Goal: Task Accomplishment & Management: Manage account settings

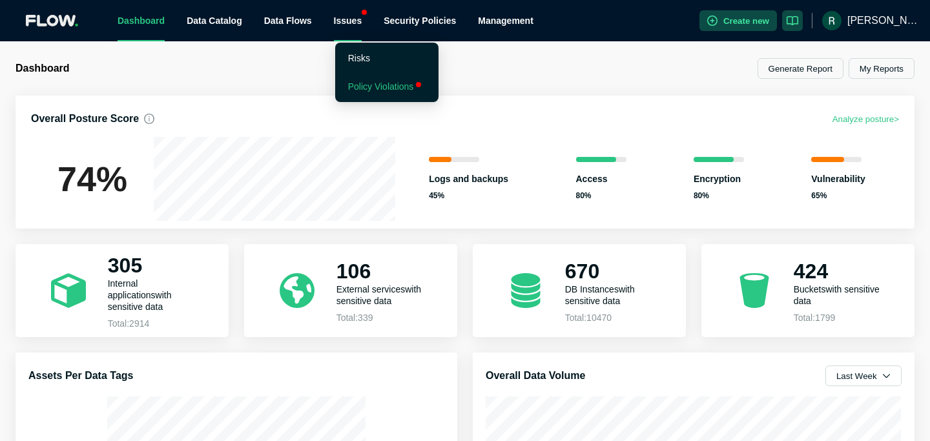
click at [372, 88] on link "Policy Violations" at bounding box center [381, 86] width 66 height 10
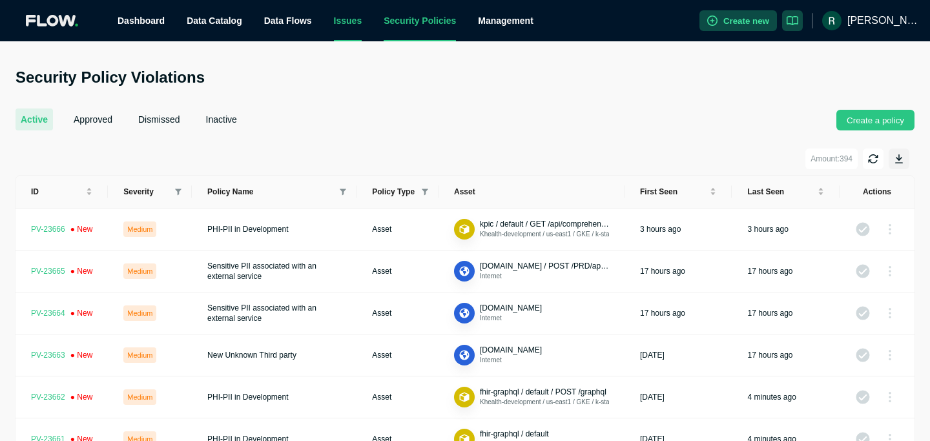
click at [439, 23] on link "Security Policies" at bounding box center [420, 20] width 72 height 10
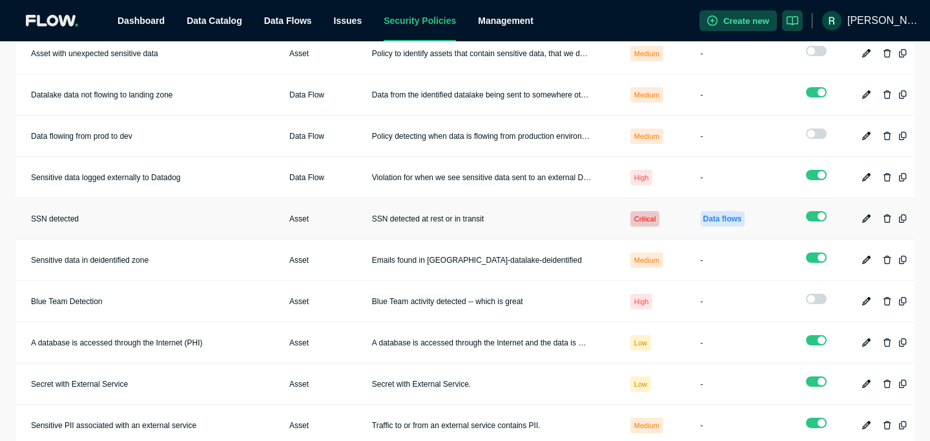
scroll to position [1629, 0]
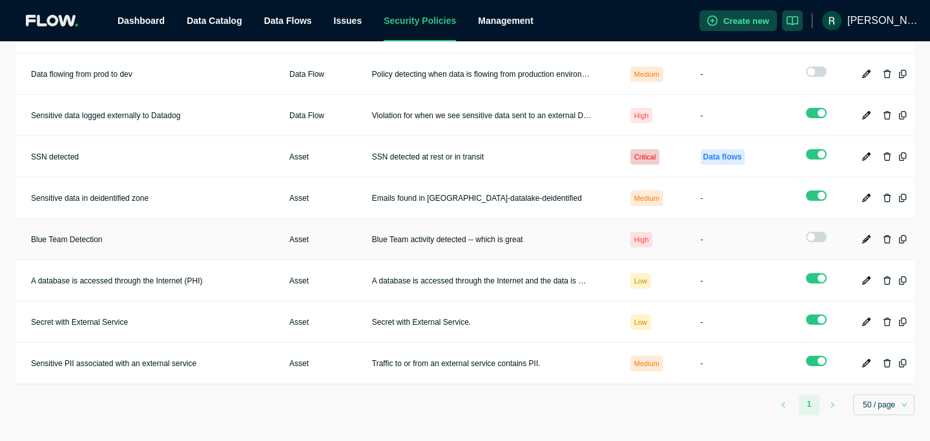
click at [866, 237] on icon "button" at bounding box center [866, 239] width 8 height 8
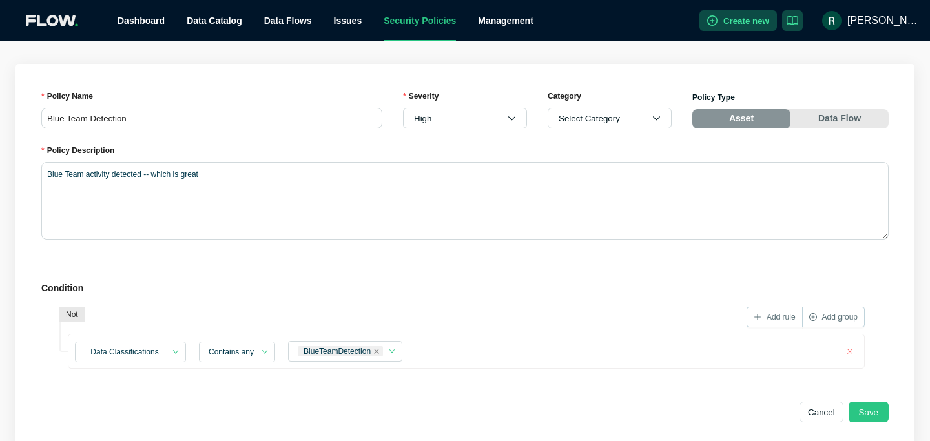
scroll to position [62, 0]
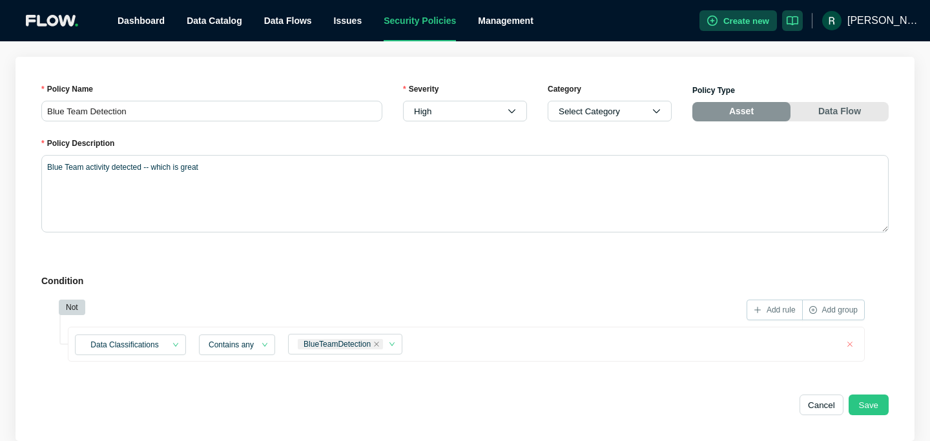
click at [68, 307] on span "Not" at bounding box center [72, 307] width 12 height 13
click at [76, 309] on span "Not" at bounding box center [72, 307] width 12 height 13
click at [214, 278] on h5 "Condition" at bounding box center [464, 281] width 847 height 14
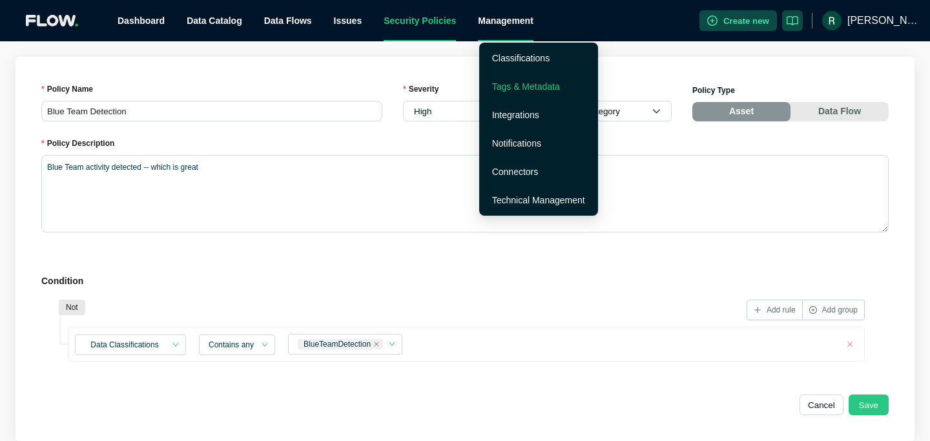
click at [506, 90] on link "Tags & Metadata" at bounding box center [526, 86] width 68 height 10
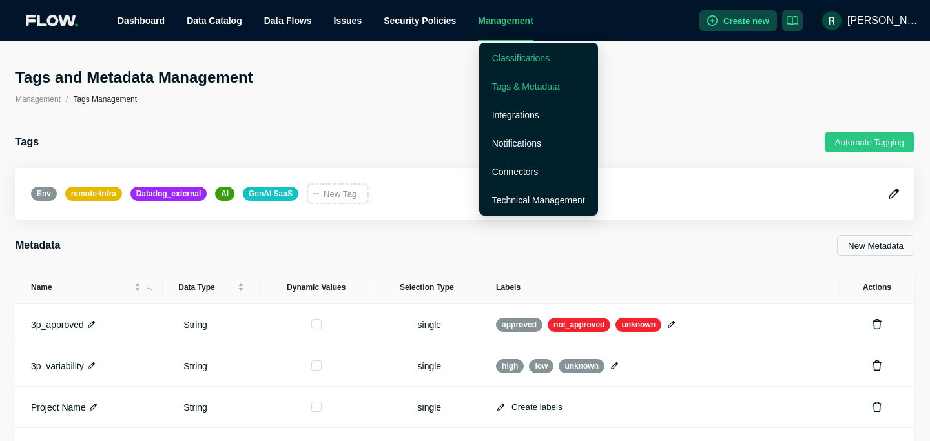
click at [506, 56] on link "Classifications" at bounding box center [520, 58] width 57 height 10
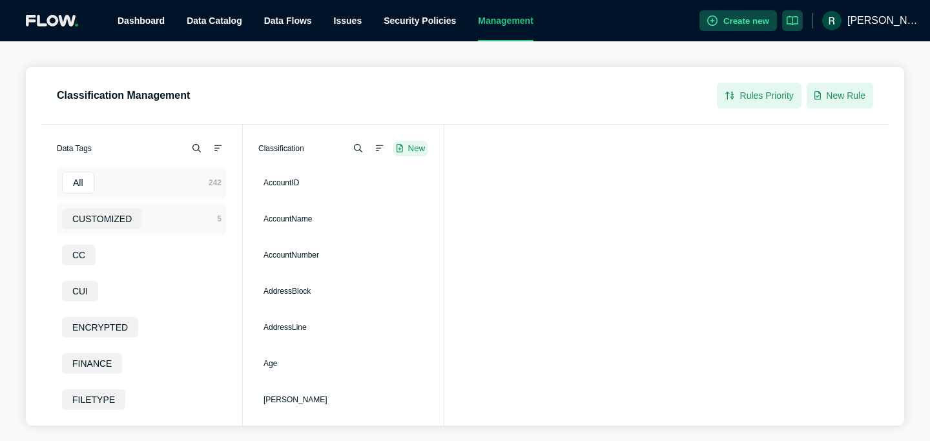
click at [118, 222] on span "CUSTOMIZED" at bounding box center [101, 219] width 59 height 10
click at [300, 183] on span "BlueTeamDetection" at bounding box center [296, 182] width 67 height 9
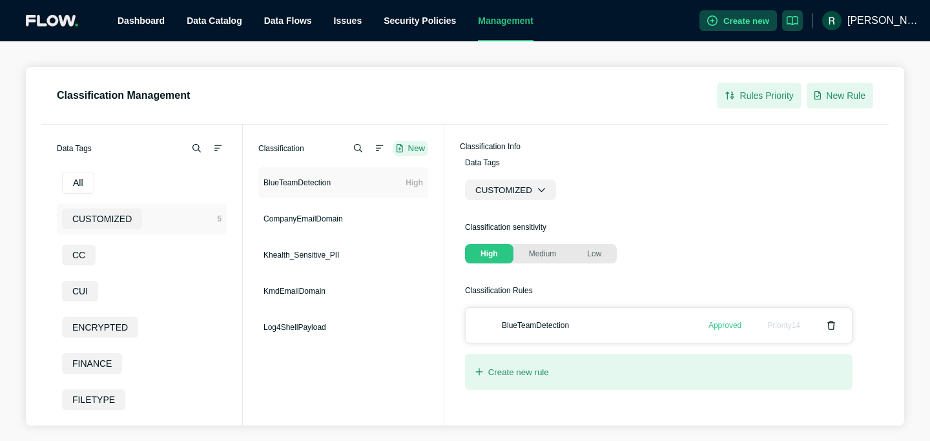
scroll to position [70, 0]
click at [730, 324] on button "Discard" at bounding box center [728, 332] width 50 height 21
click at [785, 323] on button "Save" at bounding box center [789, 332] width 53 height 21
click at [324, 178] on span "BlueTeamDetection" at bounding box center [296, 182] width 67 height 9
click at [537, 187] on icon "button" at bounding box center [541, 189] width 8 height 8
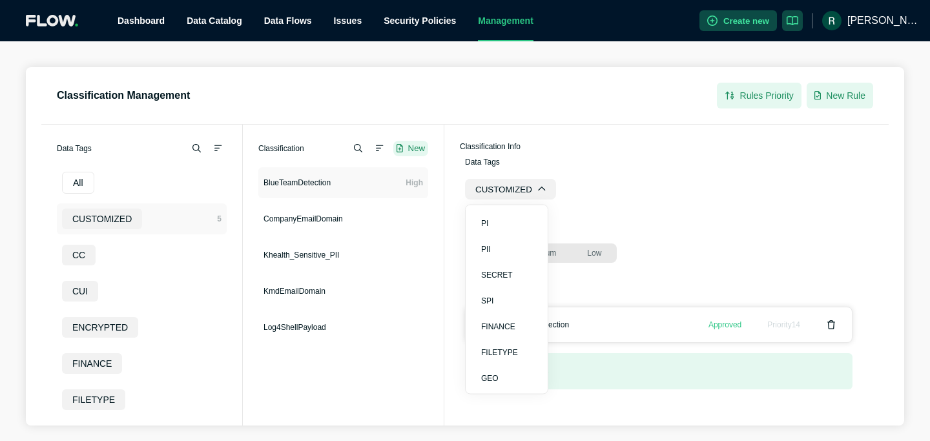
click at [537, 187] on icon "button" at bounding box center [541, 189] width 8 height 8
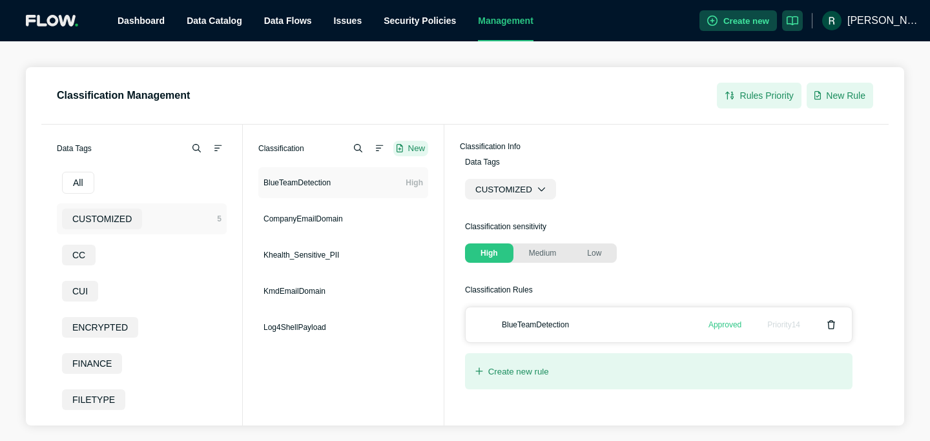
click at [681, 204] on section "BlueTeamDetection Data Tags CUSTOMIZED Classification sensitivity High Medium L…" at bounding box center [666, 256] width 444 height 278
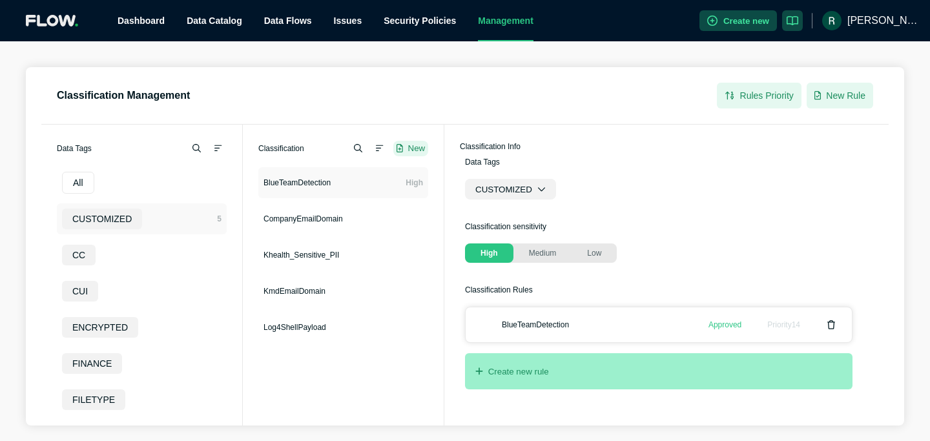
click at [702, 366] on button "Create new rule" at bounding box center [658, 371] width 387 height 36
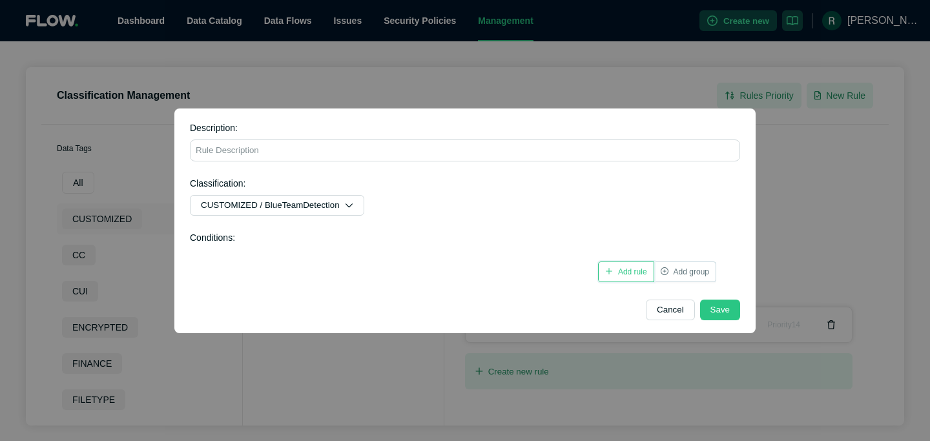
click at [622, 273] on span "Add rule" at bounding box center [632, 272] width 29 height 8
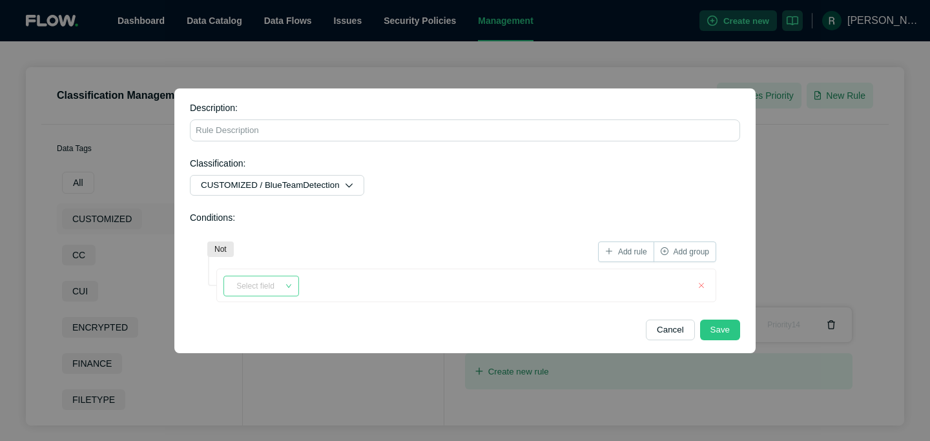
click at [260, 287] on input "search" at bounding box center [256, 285] width 54 height 19
click at [663, 335] on button "Cancel" at bounding box center [670, 330] width 49 height 21
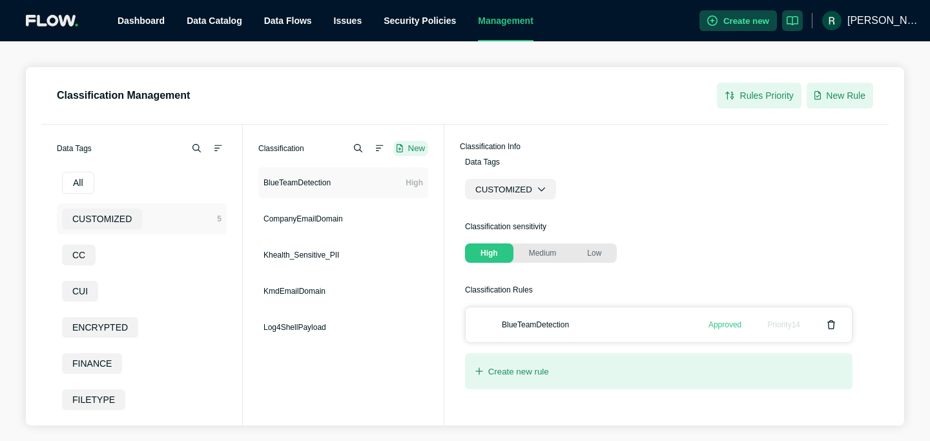
click at [561, 327] on div "Discard Save" at bounding box center [666, 331] width 320 height 53
click at [776, 327] on icon "button" at bounding box center [777, 331] width 8 height 8
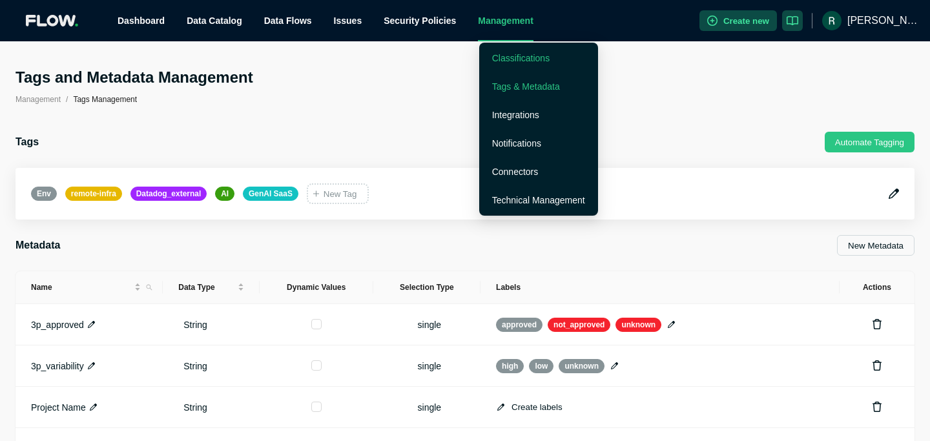
click at [513, 54] on link "Classifications" at bounding box center [520, 58] width 57 height 10
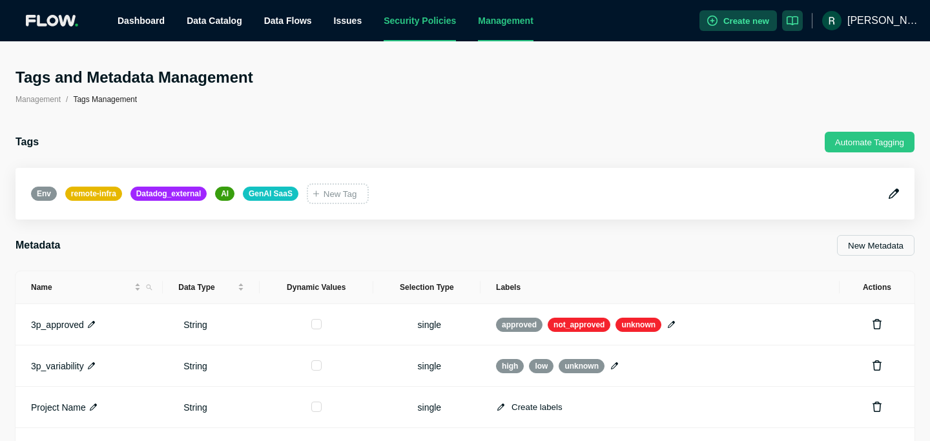
click at [426, 23] on link "Security Policies" at bounding box center [420, 20] width 72 height 10
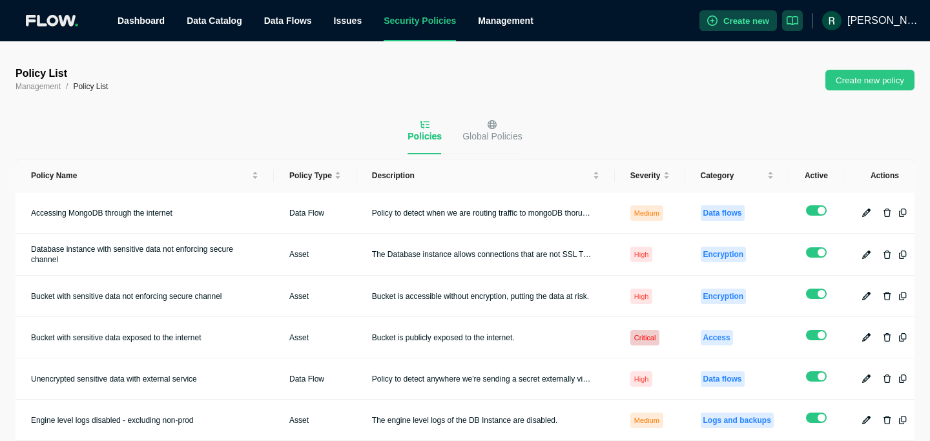
scroll to position [1626, 0]
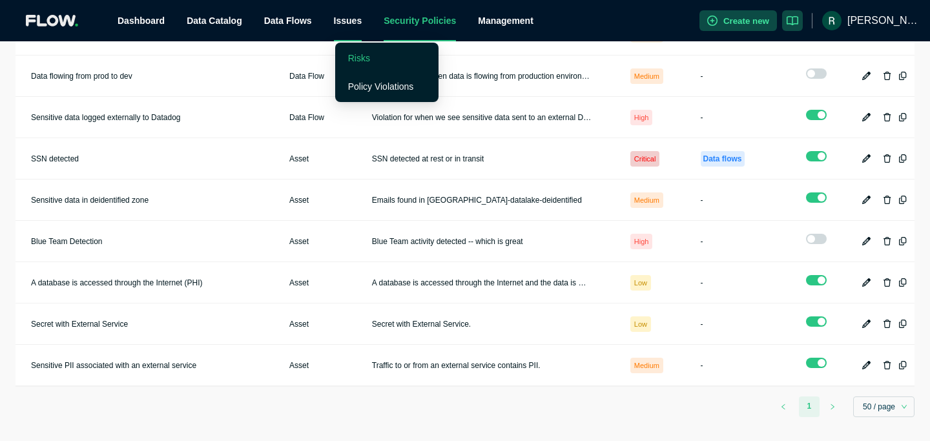
click at [355, 59] on link "Risks" at bounding box center [359, 58] width 22 height 10
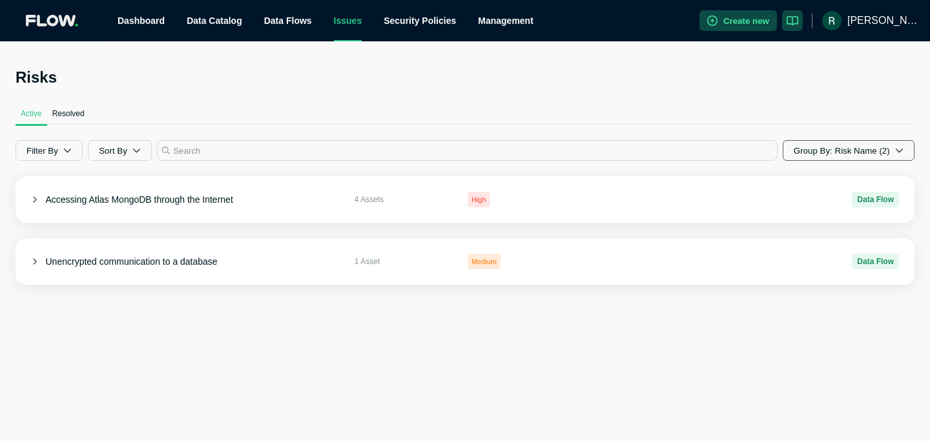
click at [834, 149] on button "Group By: Risk Name (2)" at bounding box center [849, 150] width 132 height 21
click at [679, 96] on div "Risks Active Resolved Filter By Sort By Group By: Risk Name (2) Accessing Atlas…" at bounding box center [464, 176] width 899 height 218
click at [79, 110] on span "Resolved" at bounding box center [68, 113] width 32 height 10
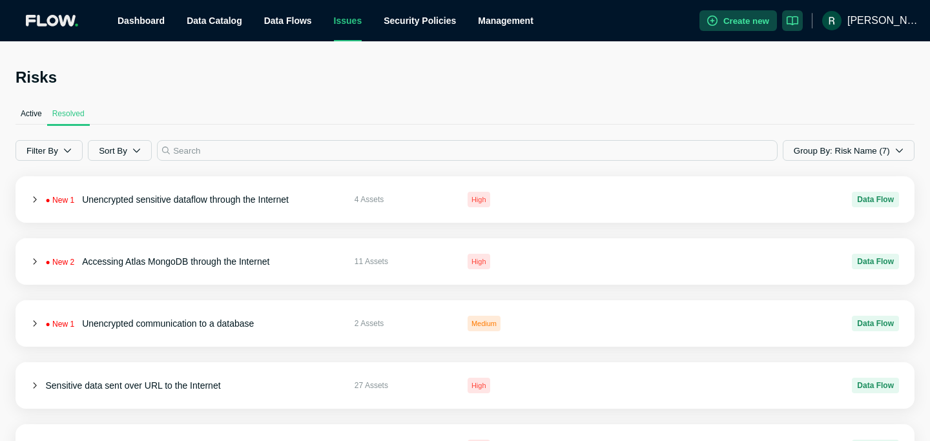
click at [282, 113] on div "Active Resolved" at bounding box center [464, 113] width 899 height 21
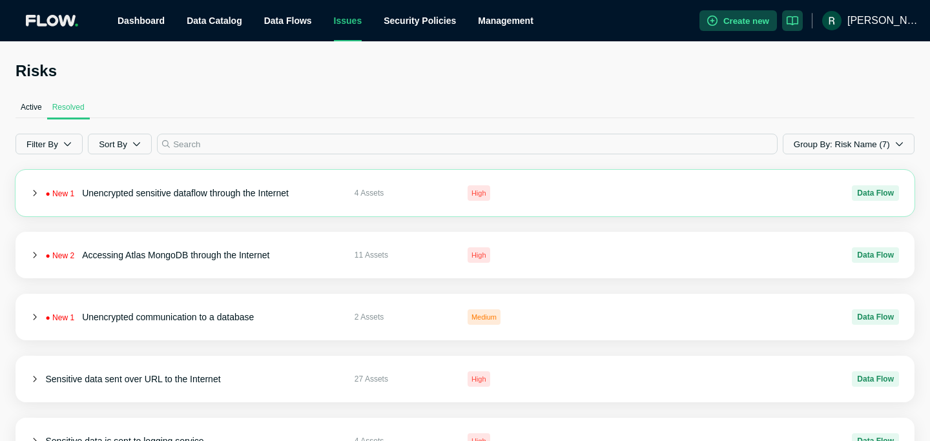
click at [270, 192] on span "Unencrypted sensitive dataflow through the Internet" at bounding box center [185, 193] width 207 height 10
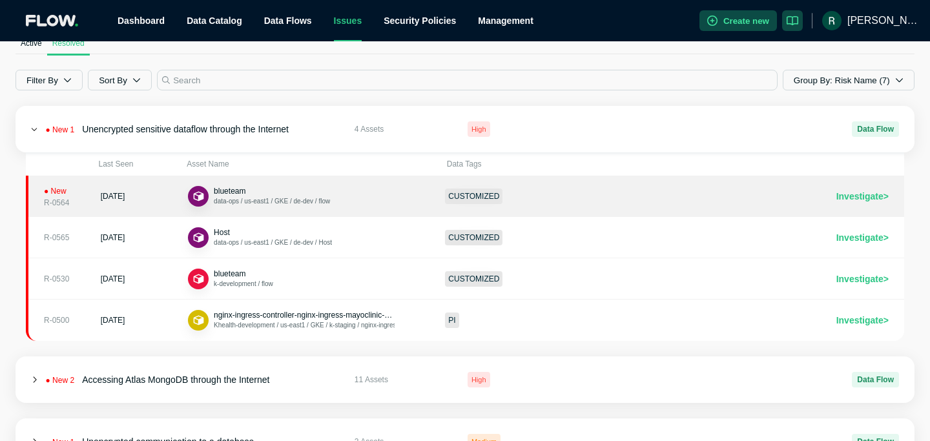
scroll to position [77, 0]
